Goal: Find specific page/section: Find specific page/section

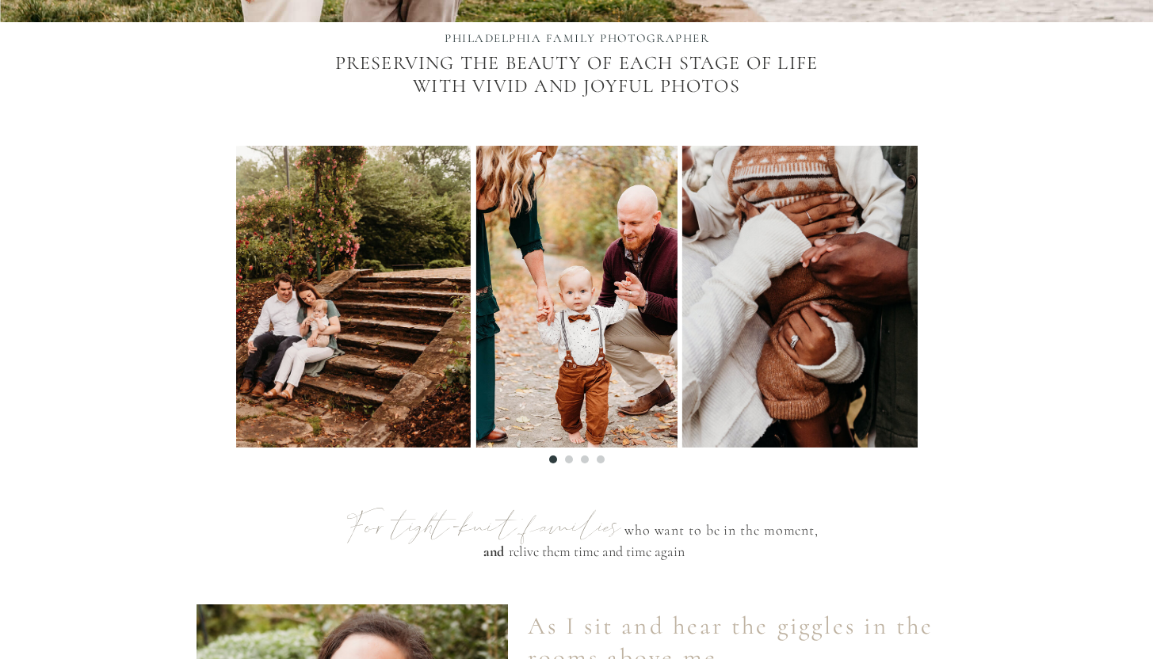
scroll to position [570, 0]
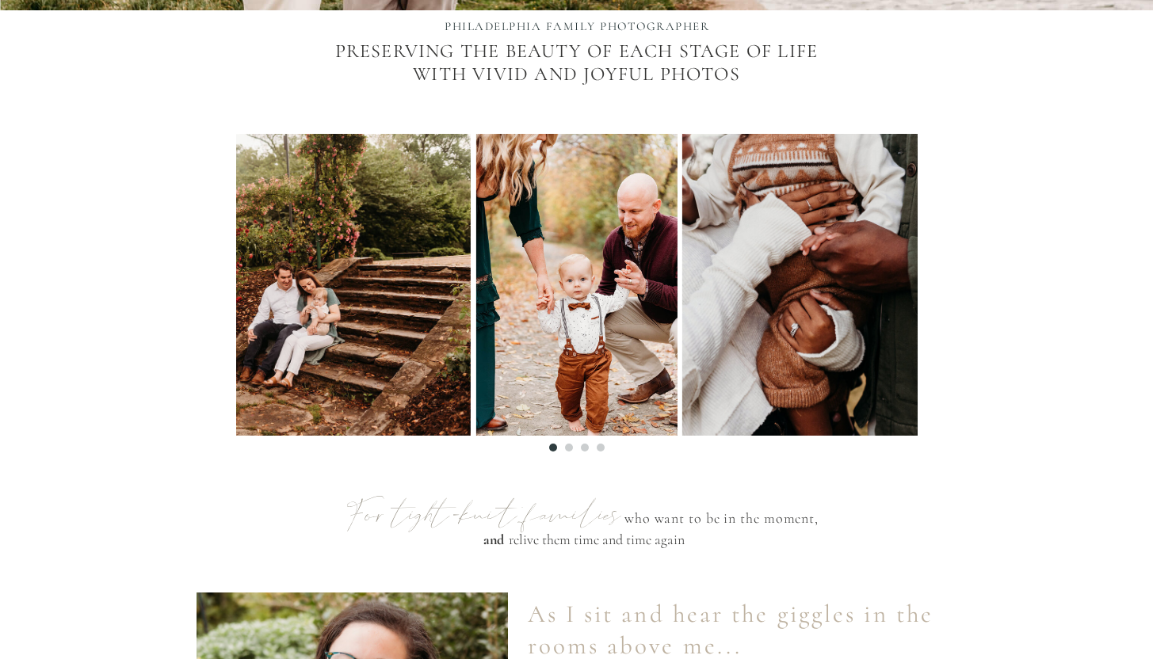
click at [429, 317] on img at bounding box center [245, 285] width 452 height 302
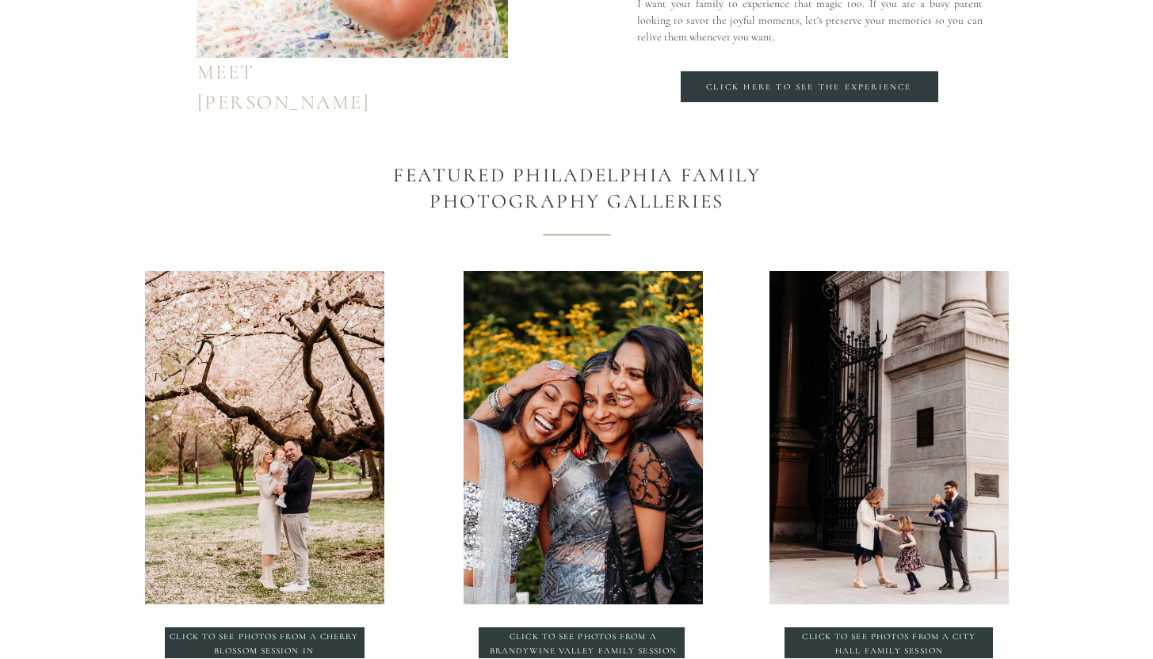
scroll to position [1630, 0]
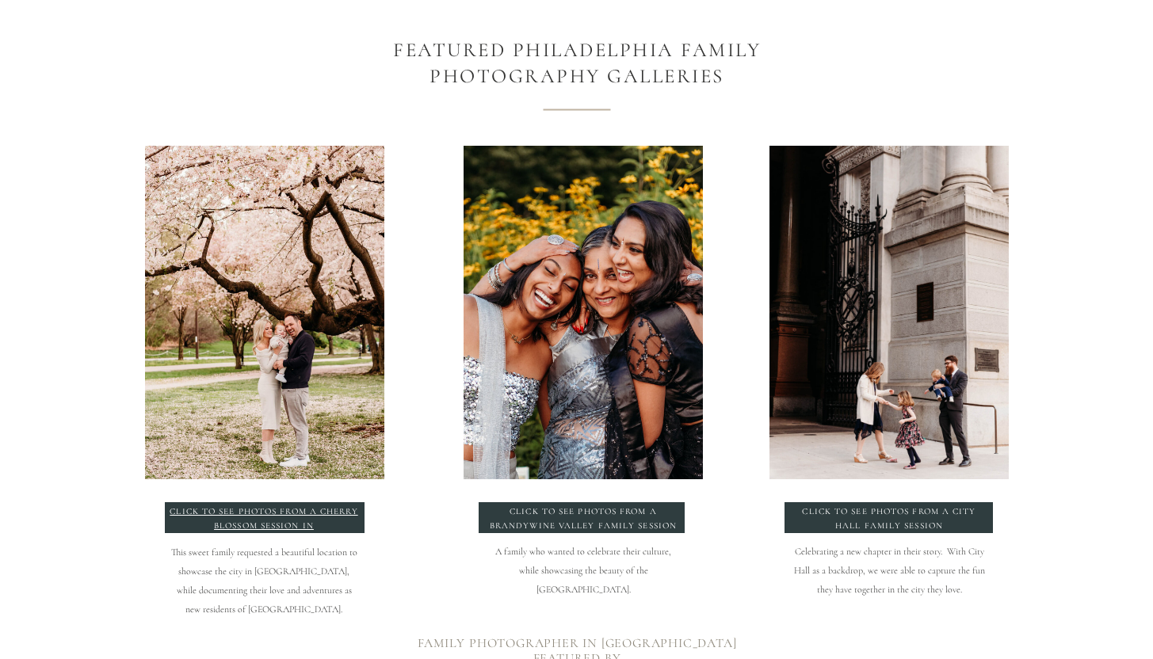
click at [322, 513] on p "click to see photos from a Cherry blossom session in philadelphia" at bounding box center [264, 519] width 191 height 29
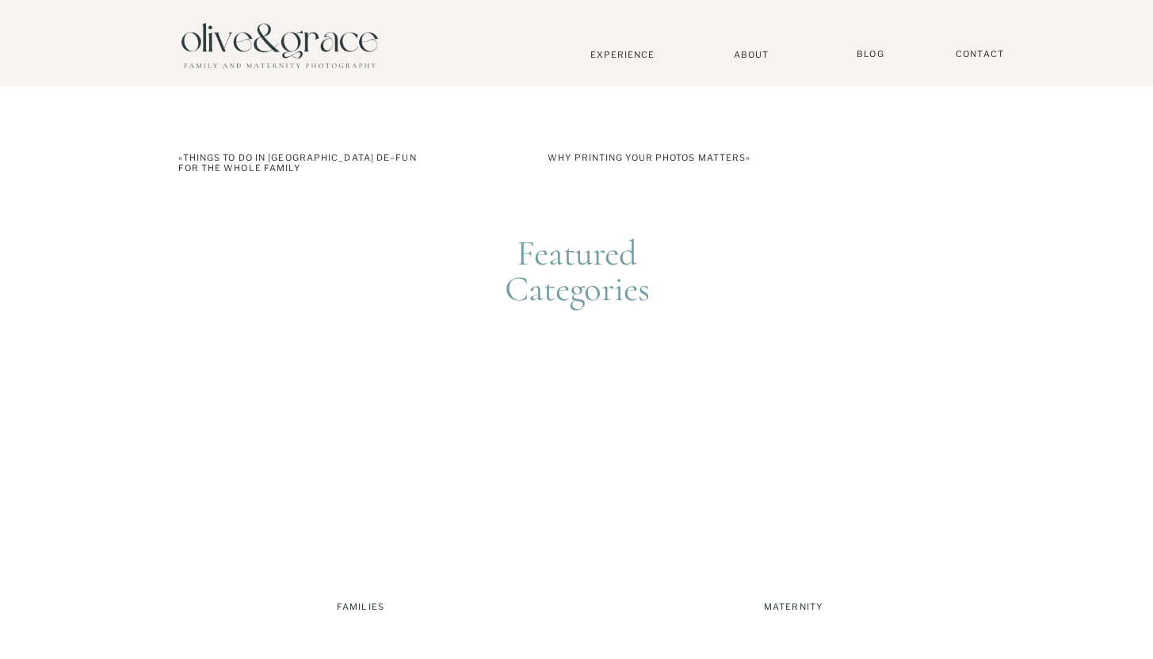
scroll to position [3591, 0]
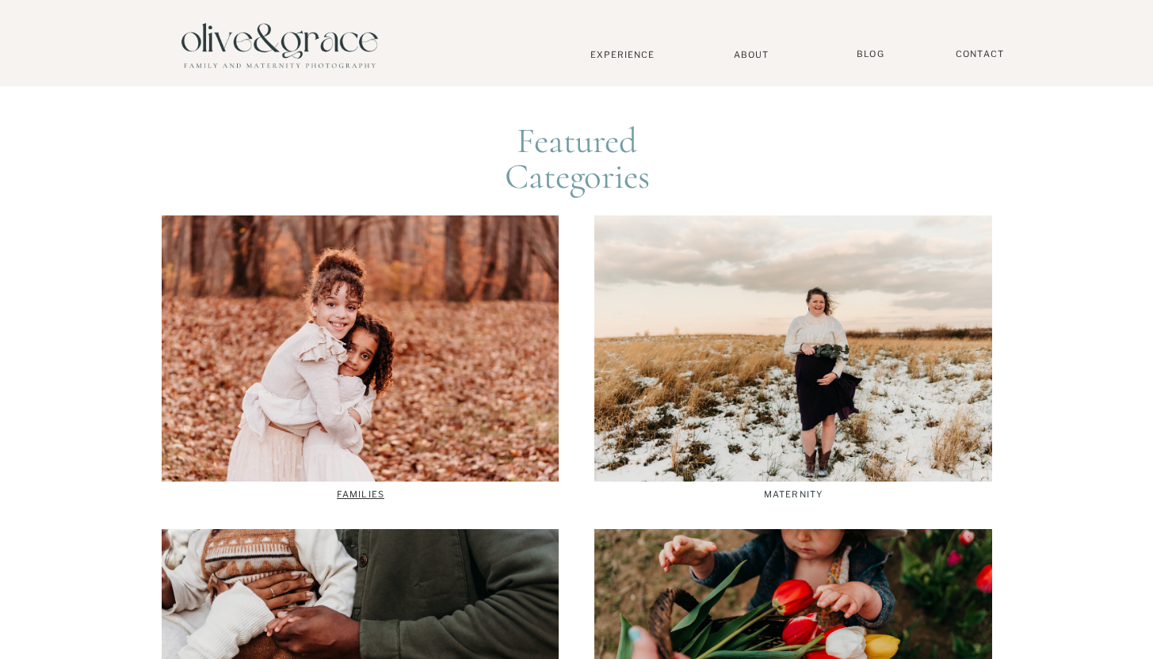
click at [355, 494] on p "Families" at bounding box center [360, 495] width 395 height 11
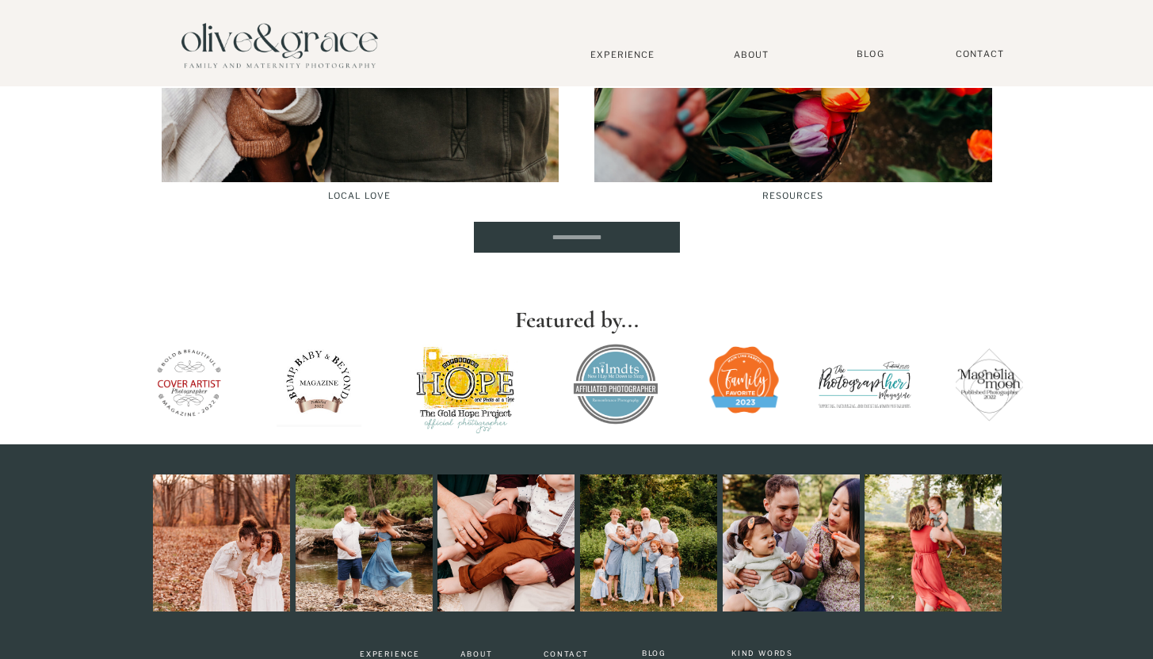
scroll to position [5303, 0]
